Goal: Task Accomplishment & Management: Use online tool/utility

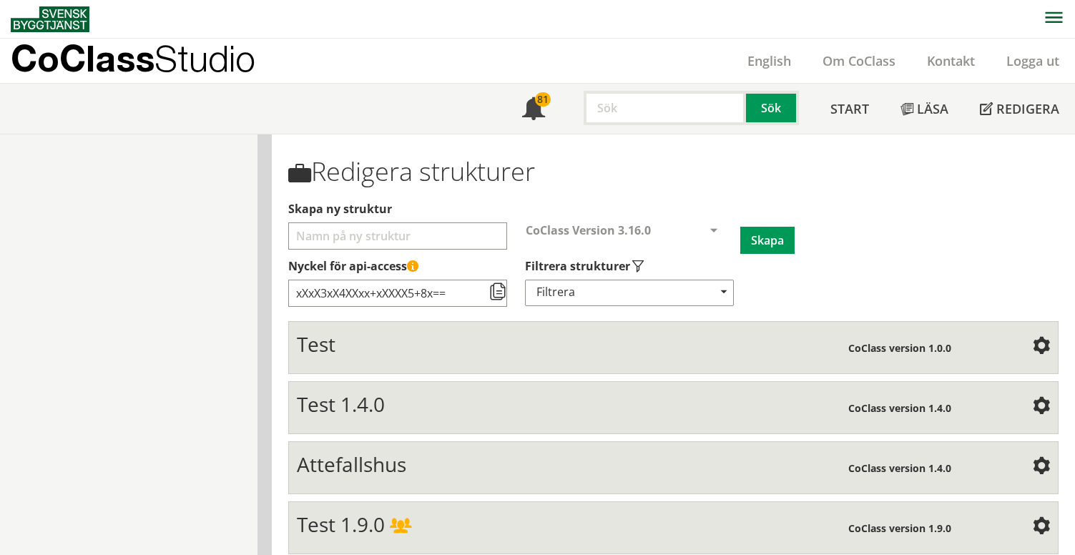
scroll to position [835, 0]
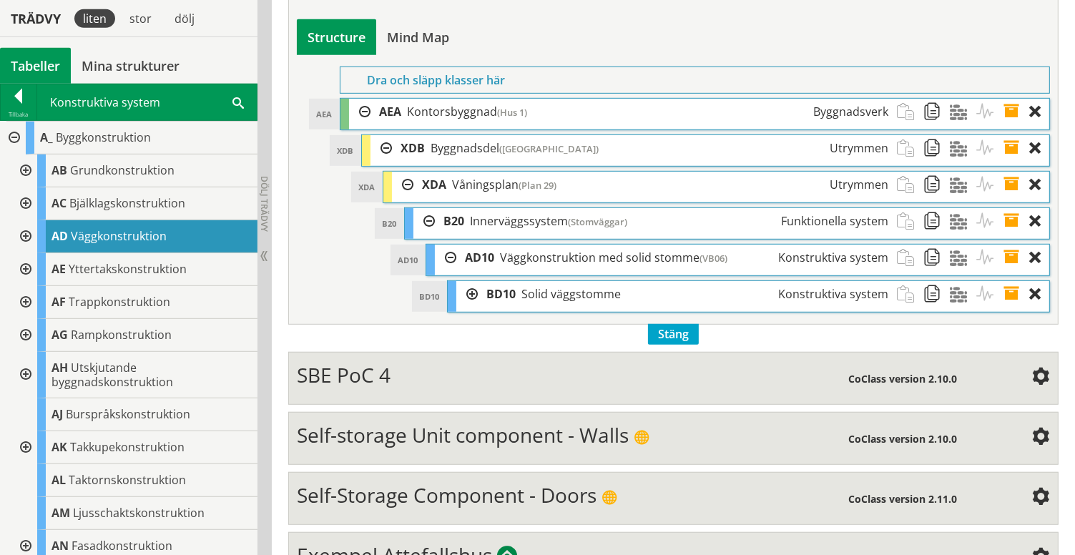
click at [14, 137] on div at bounding box center [13, 138] width 26 height 33
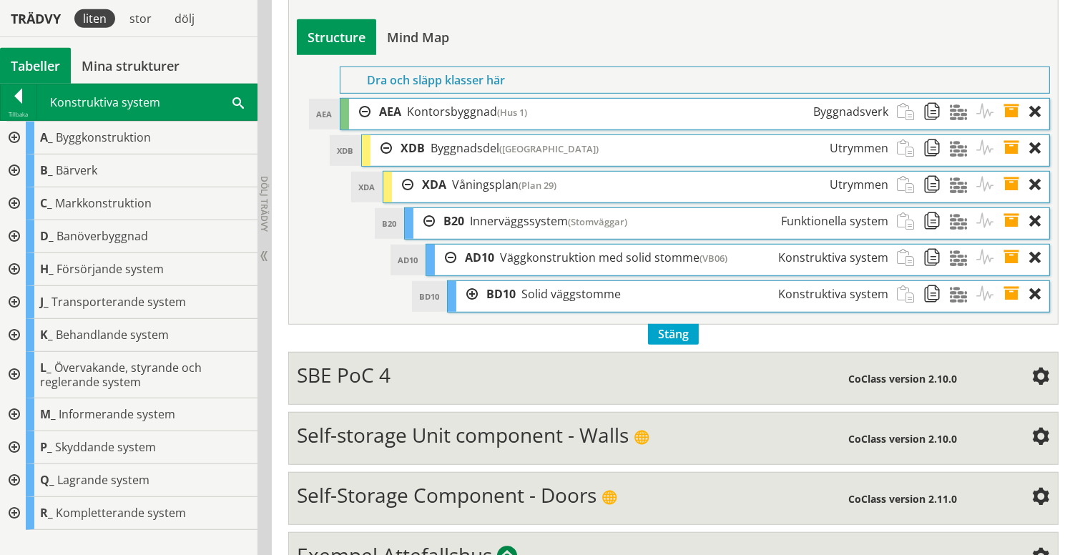
click at [14, 234] on div at bounding box center [13, 236] width 26 height 33
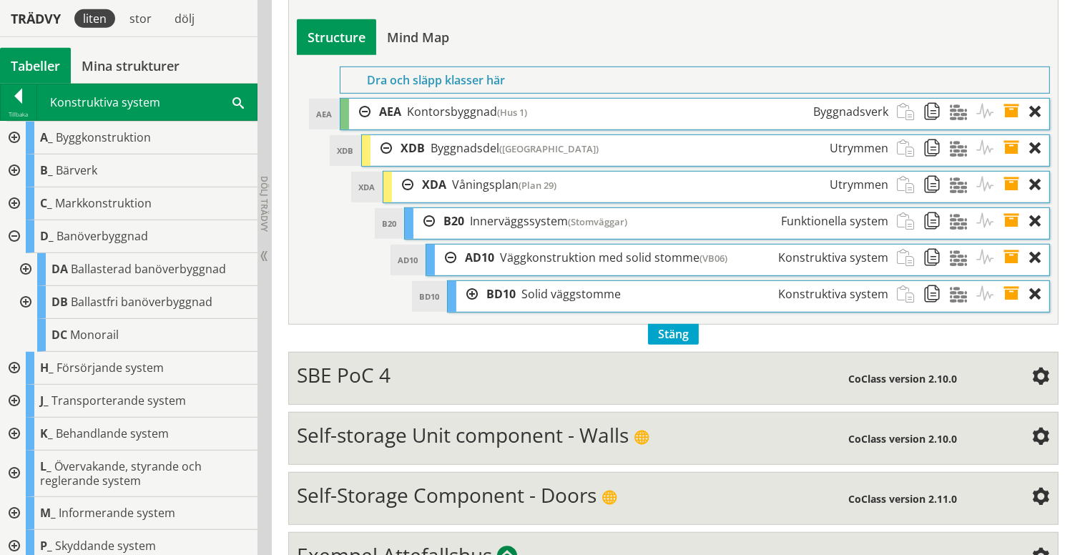
click at [14, 234] on div at bounding box center [13, 236] width 26 height 33
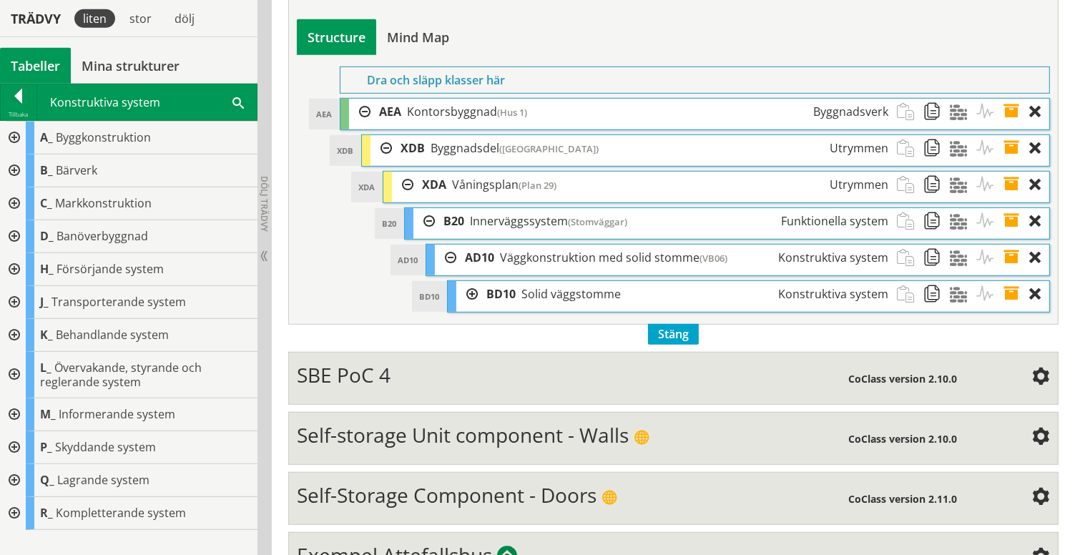
click at [14, 205] on div at bounding box center [13, 203] width 26 height 33
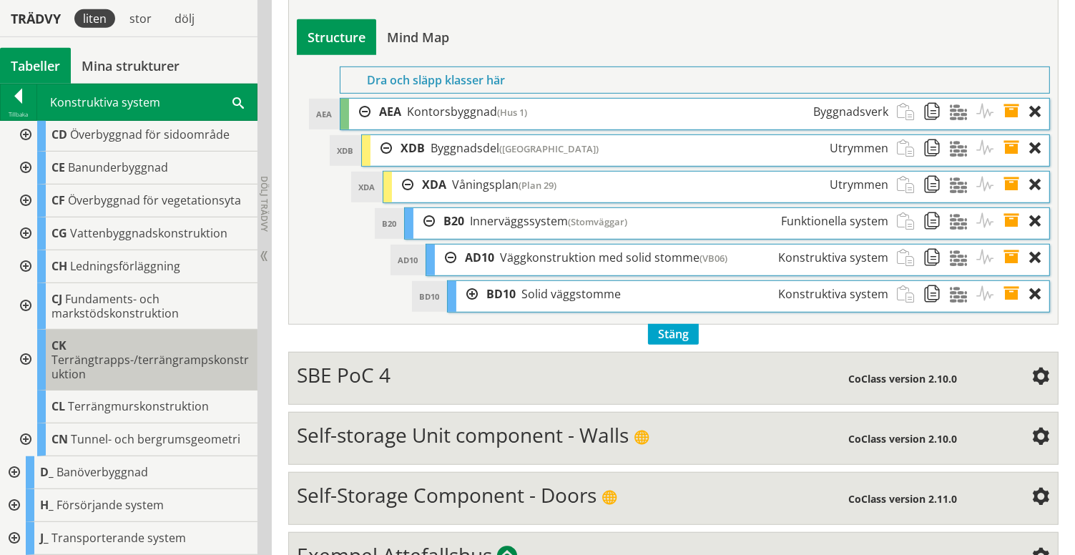
scroll to position [243, 0]
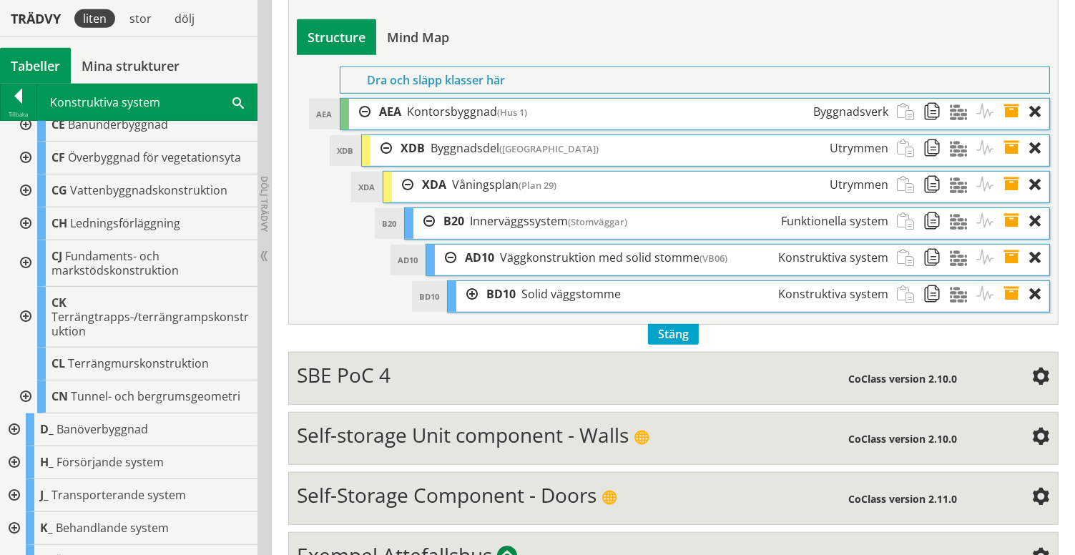
click at [23, 394] on div at bounding box center [24, 397] width 26 height 33
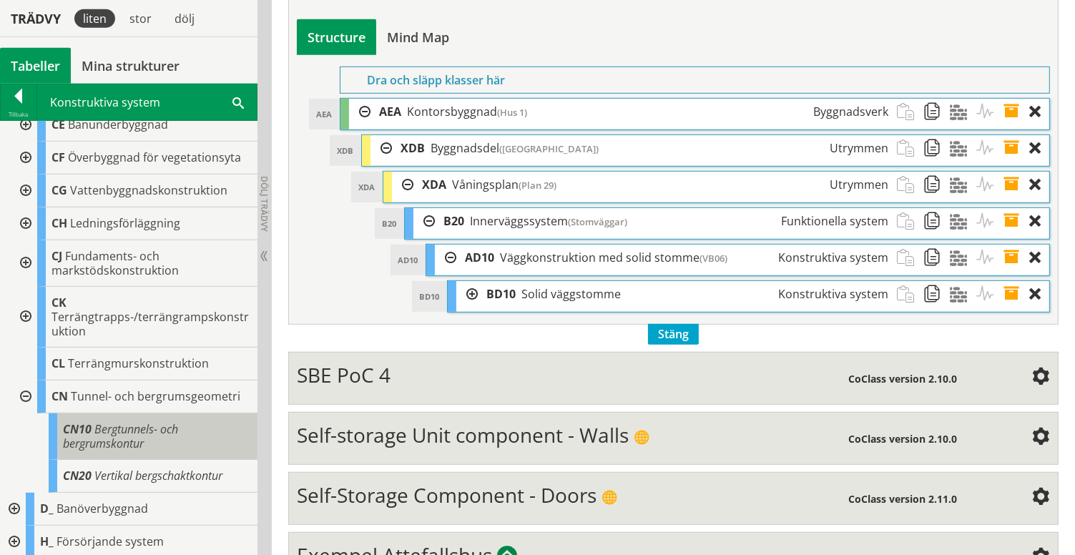
click at [110, 428] on span "Bergtunnels- och bergrumskontur" at bounding box center [120, 436] width 115 height 30
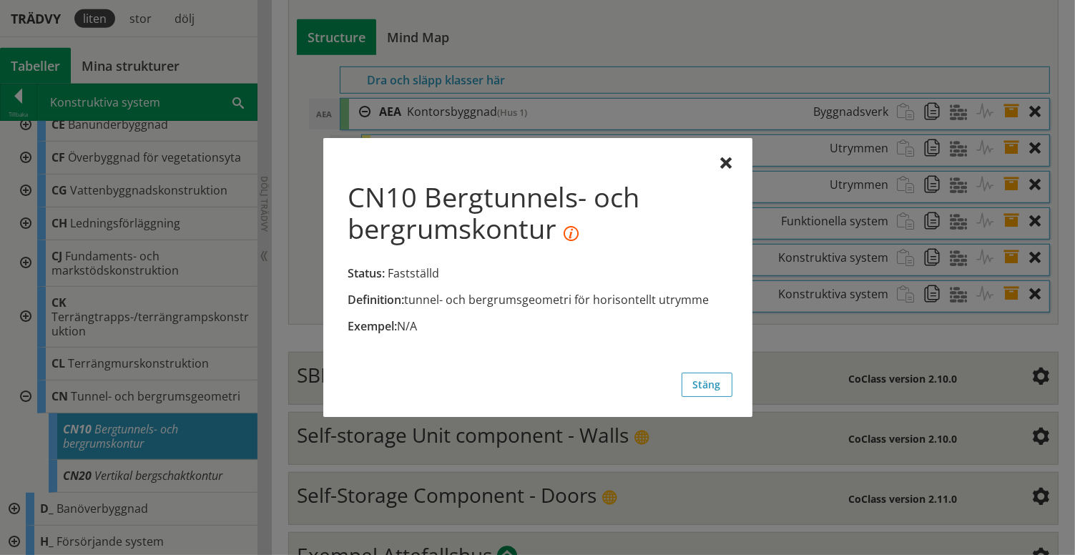
click at [113, 473] on div at bounding box center [537, 277] width 1075 height 555
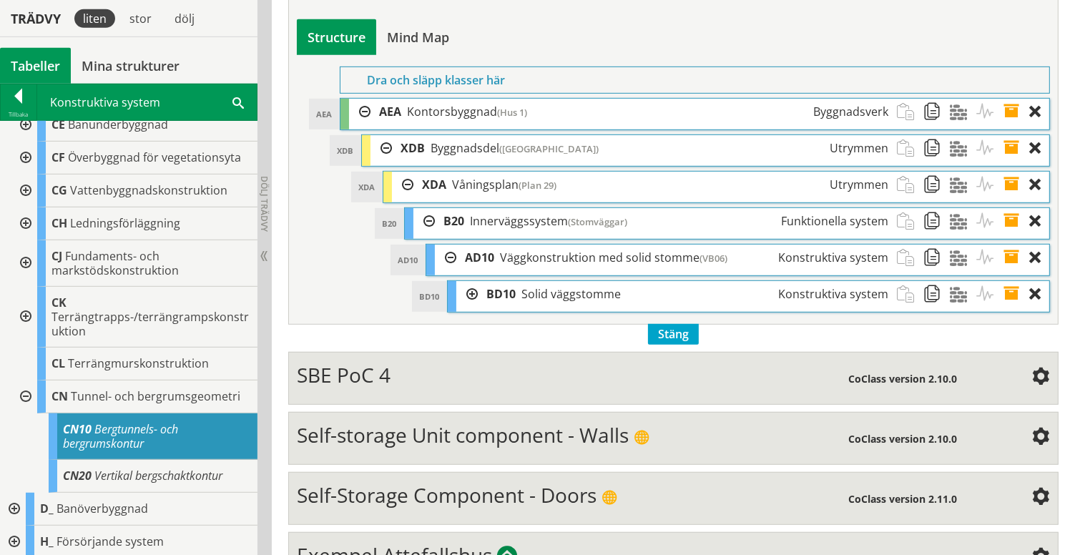
click at [113, 473] on span "Vertikal bergschaktkontur" at bounding box center [158, 476] width 128 height 16
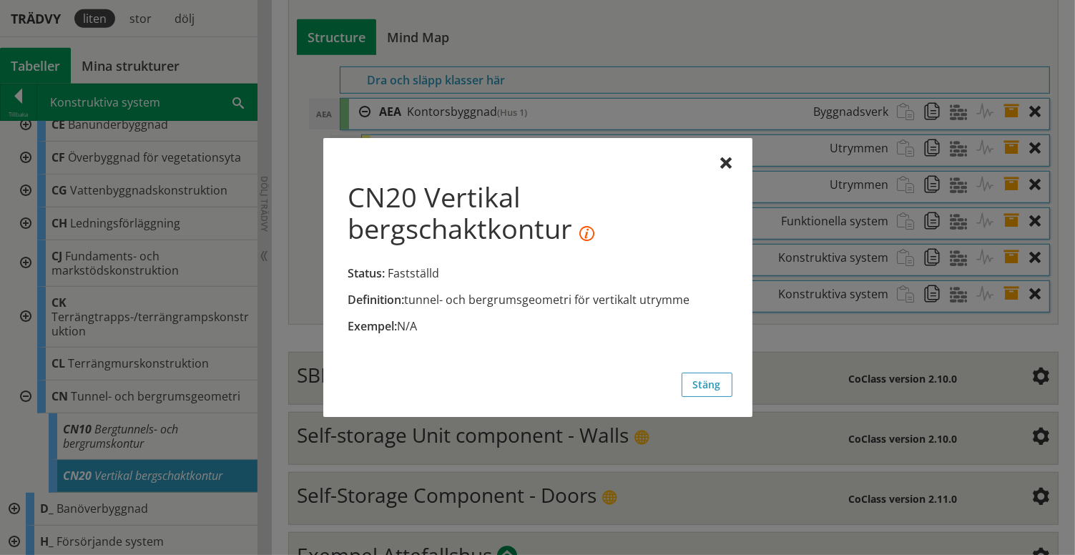
click at [26, 393] on div at bounding box center [537, 277] width 1075 height 555
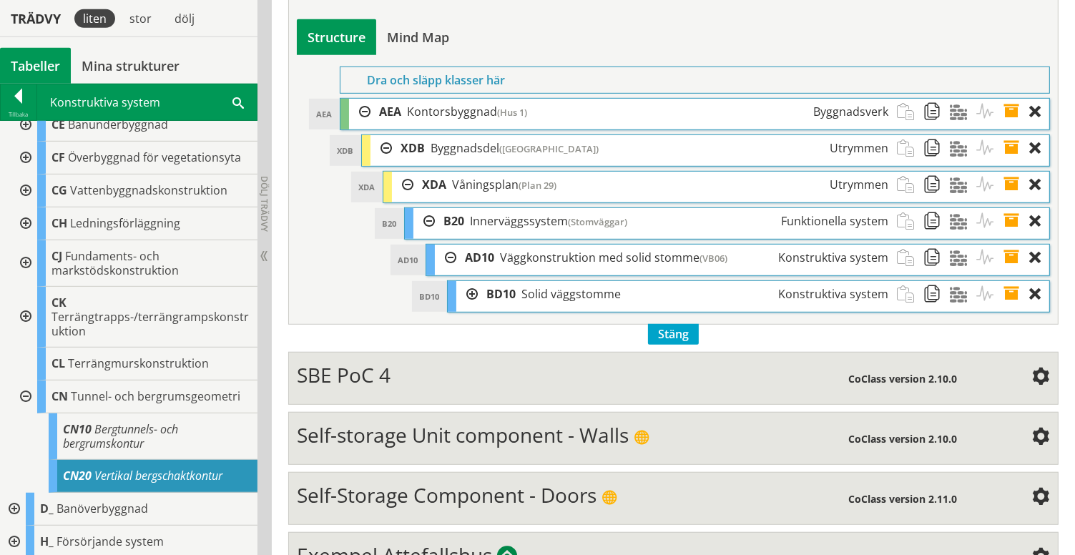
click at [26, 393] on div at bounding box center [24, 397] width 26 height 33
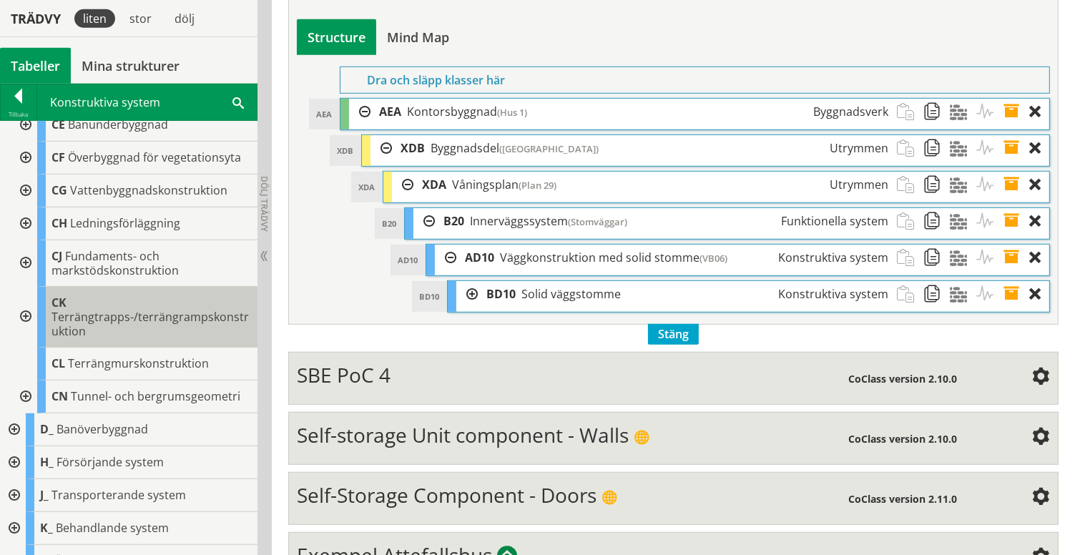
scroll to position [0, 0]
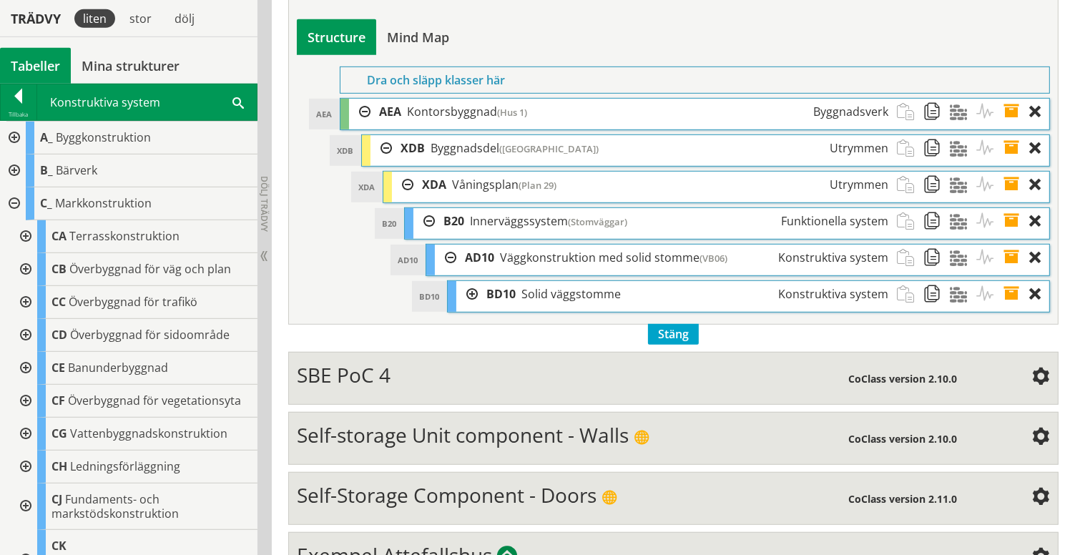
click at [16, 202] on div at bounding box center [13, 203] width 26 height 33
